Goal: Information Seeking & Learning: Understand process/instructions

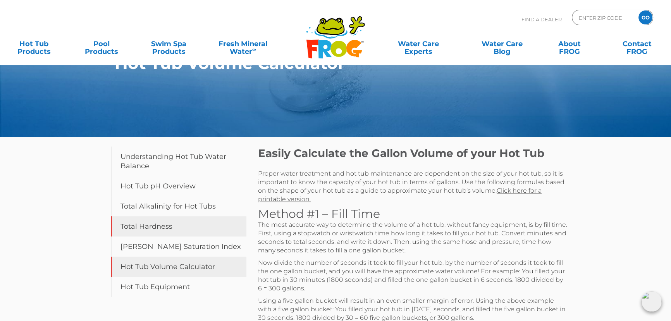
scroll to position [35, 0]
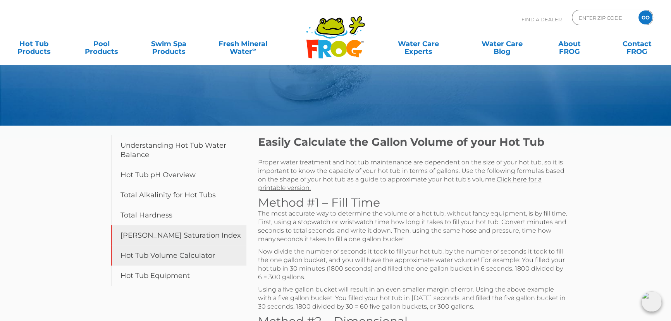
click at [167, 236] on link "[PERSON_NAME] Saturation Index" at bounding box center [179, 235] width 136 height 20
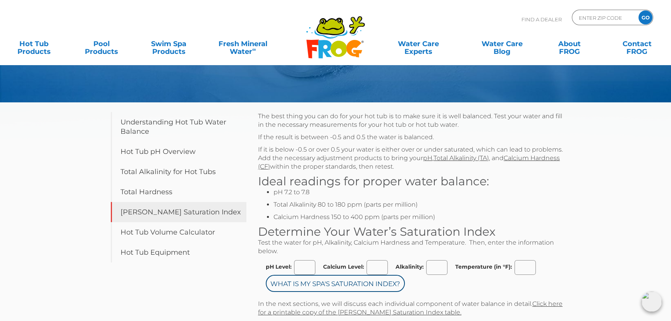
scroll to position [70, 0]
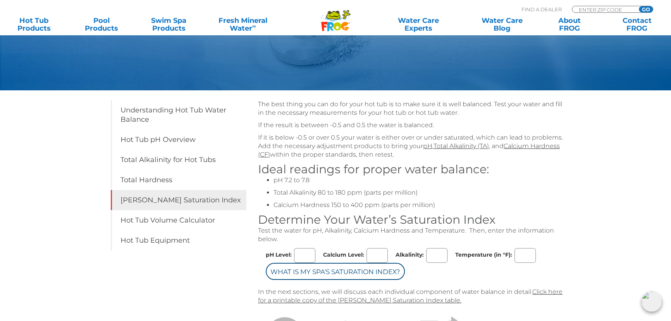
click at [288, 181] on li "pH 7.2 to 7.8" at bounding box center [421, 180] width 294 height 9
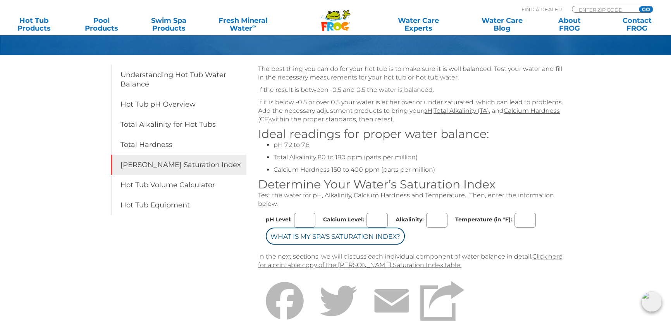
click at [310, 218] on input "pH Level:" at bounding box center [304, 220] width 21 height 15
type input "7"
type input "145"
type input "130"
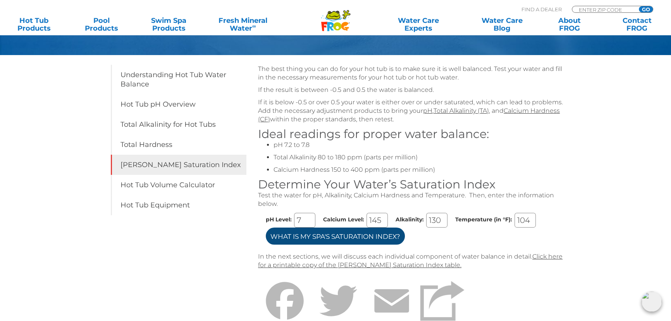
type input "104"
click at [368, 238] on input "What is my Spa's Saturation Index?" at bounding box center [335, 235] width 139 height 17
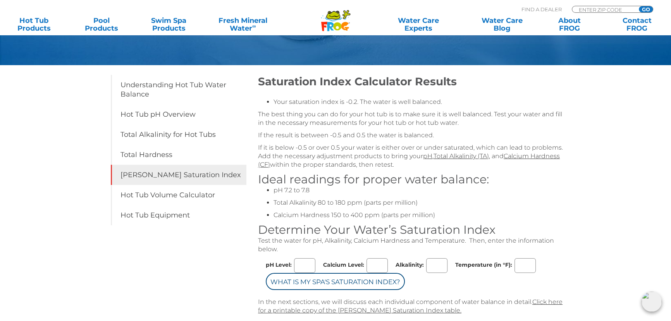
scroll to position [133, 0]
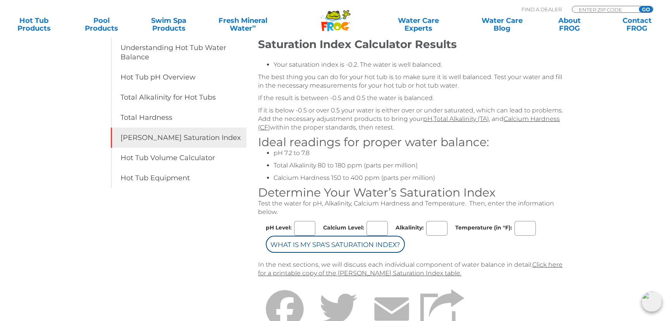
drag, startPoint x: 296, startPoint y: 224, endPoint x: 301, endPoint y: 224, distance: 4.3
click at [296, 224] on input "pH Level:" at bounding box center [304, 228] width 21 height 15
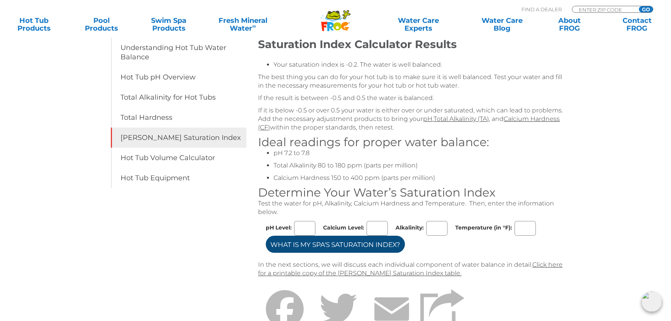
type input "7"
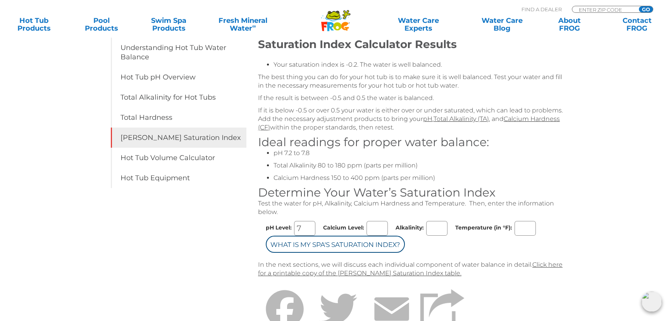
click at [368, 229] on input "Calcium Level:" at bounding box center [377, 228] width 21 height 15
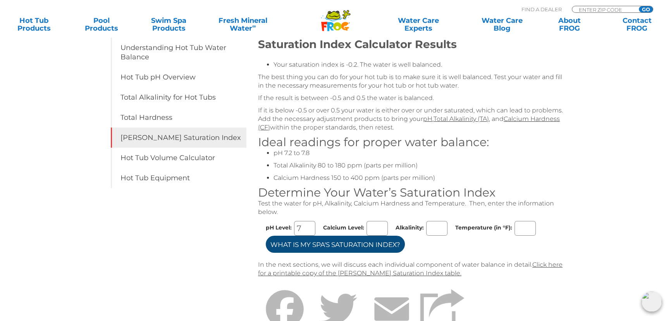
type input "145"
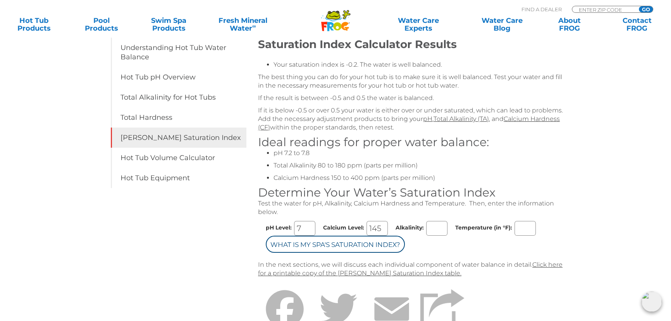
click at [430, 227] on input "Alkalinity:" at bounding box center [436, 228] width 21 height 15
type input "130"
click at [528, 224] on input "Temperature (in °F):" at bounding box center [525, 228] width 21 height 15
type input "104"
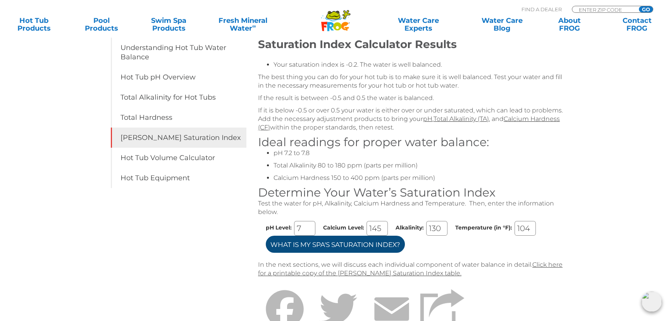
click at [370, 248] on input "What is my Spa's Saturation Index?" at bounding box center [335, 244] width 139 height 17
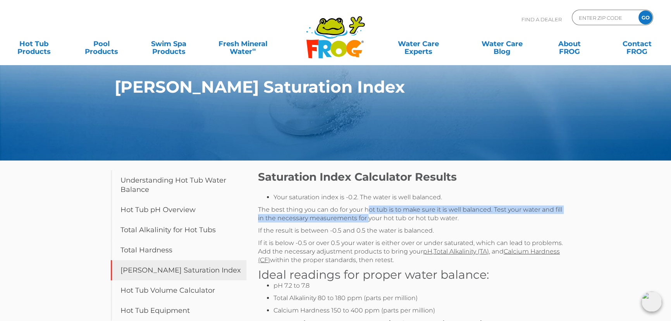
click at [368, 214] on p "The best thing you can do for your hot tub is to make sure it is well balanced.…" at bounding box center [413, 213] width 310 height 17
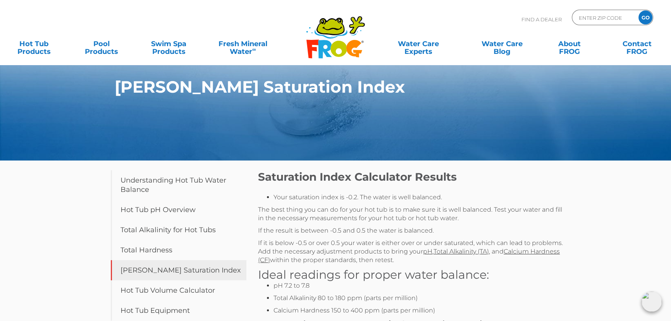
click at [379, 232] on p "If the result is between -0.5 and 0.5 the water is balanced." at bounding box center [413, 230] width 310 height 9
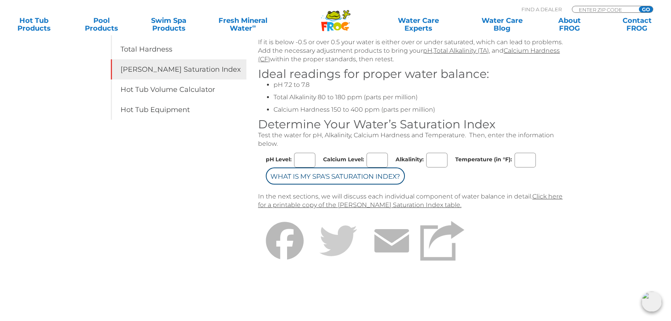
scroll to position [211, 0]
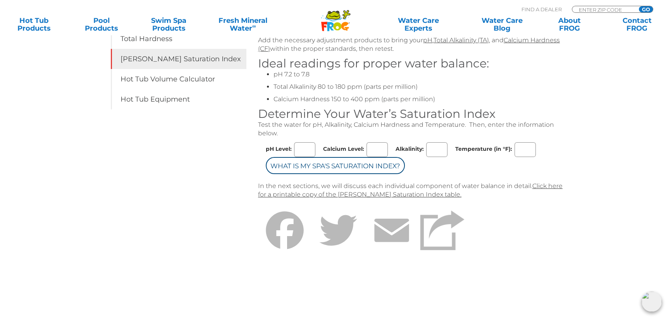
click at [311, 150] on input "pH Level:" at bounding box center [304, 149] width 21 height 15
type input "6.8"
click at [380, 146] on input "Calcium Level:" at bounding box center [377, 149] width 21 height 15
type input "1"
type input "280"
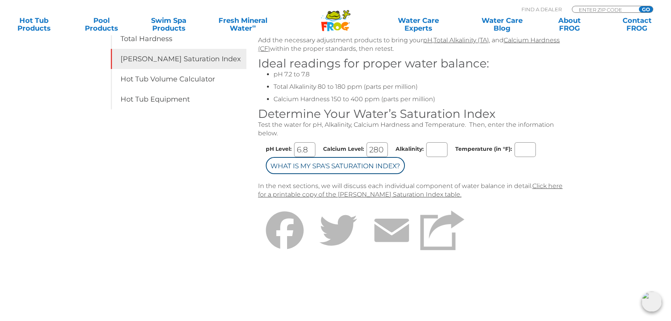
click at [446, 148] on input "Alkalinity:" at bounding box center [436, 149] width 21 height 15
type input "175"
click at [522, 148] on input "Temperature (in °F):" at bounding box center [525, 149] width 21 height 15
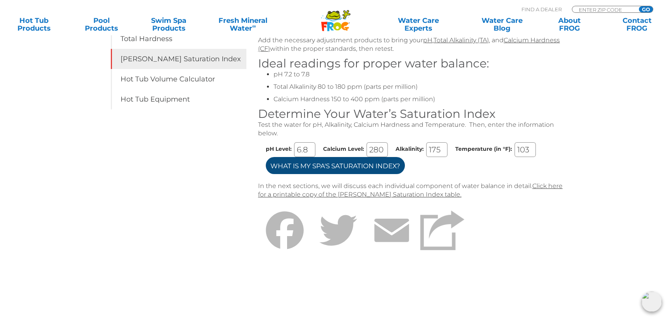
type input "103"
click at [369, 167] on input "What is my Spa's Saturation Index?" at bounding box center [335, 165] width 139 height 17
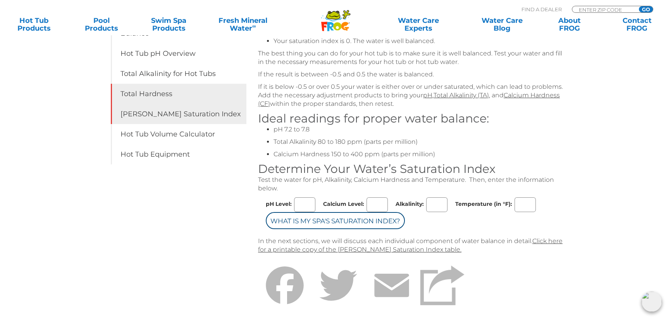
scroll to position [141, 0]
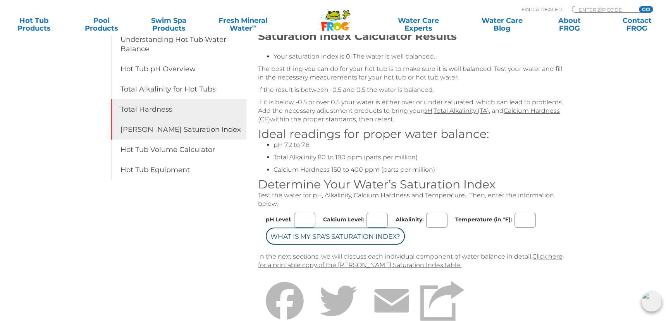
click at [183, 115] on link "Total Hardness" at bounding box center [179, 109] width 136 height 20
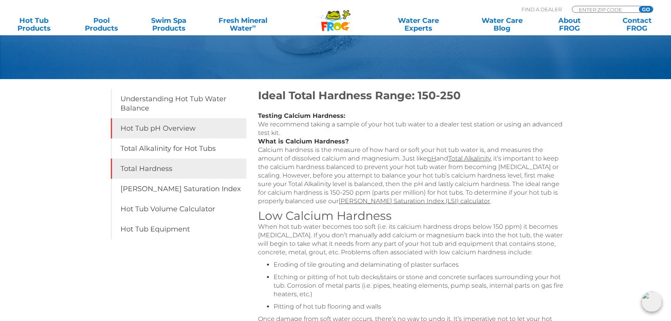
scroll to position [70, 0]
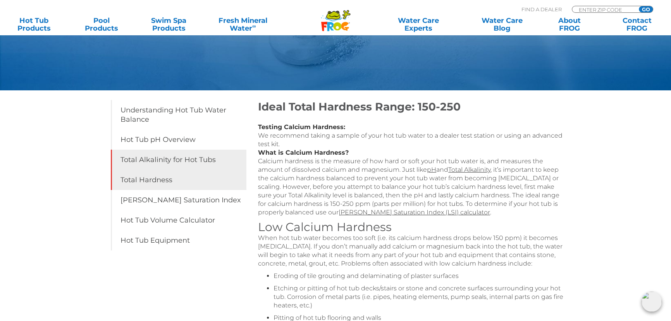
click at [179, 165] on link "Total Alkalinity for Hot Tubs" at bounding box center [179, 160] width 136 height 20
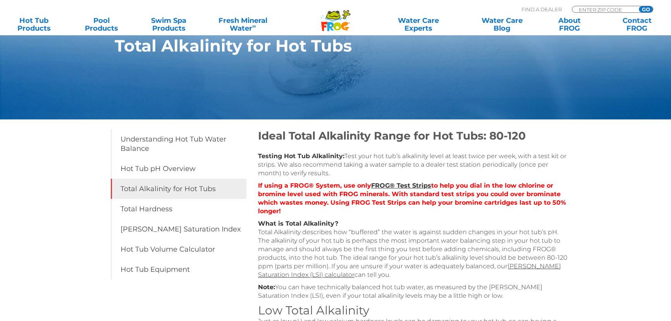
scroll to position [105, 0]
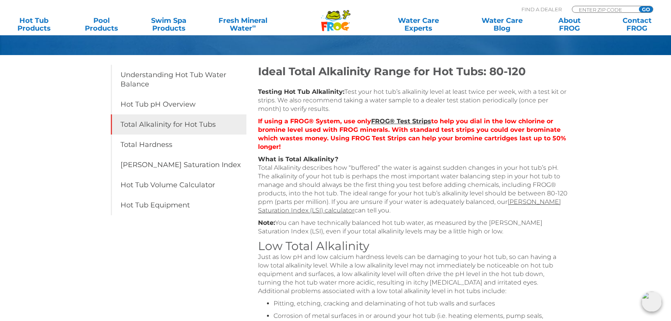
click at [346, 142] on p "If using a FROG® System, use only FROG® Test Strips to help you dial in the low…" at bounding box center [413, 134] width 310 height 34
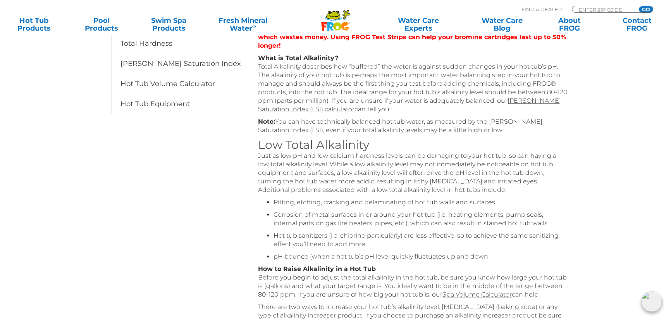
scroll to position [211, 0]
